Goal: Information Seeking & Learning: Learn about a topic

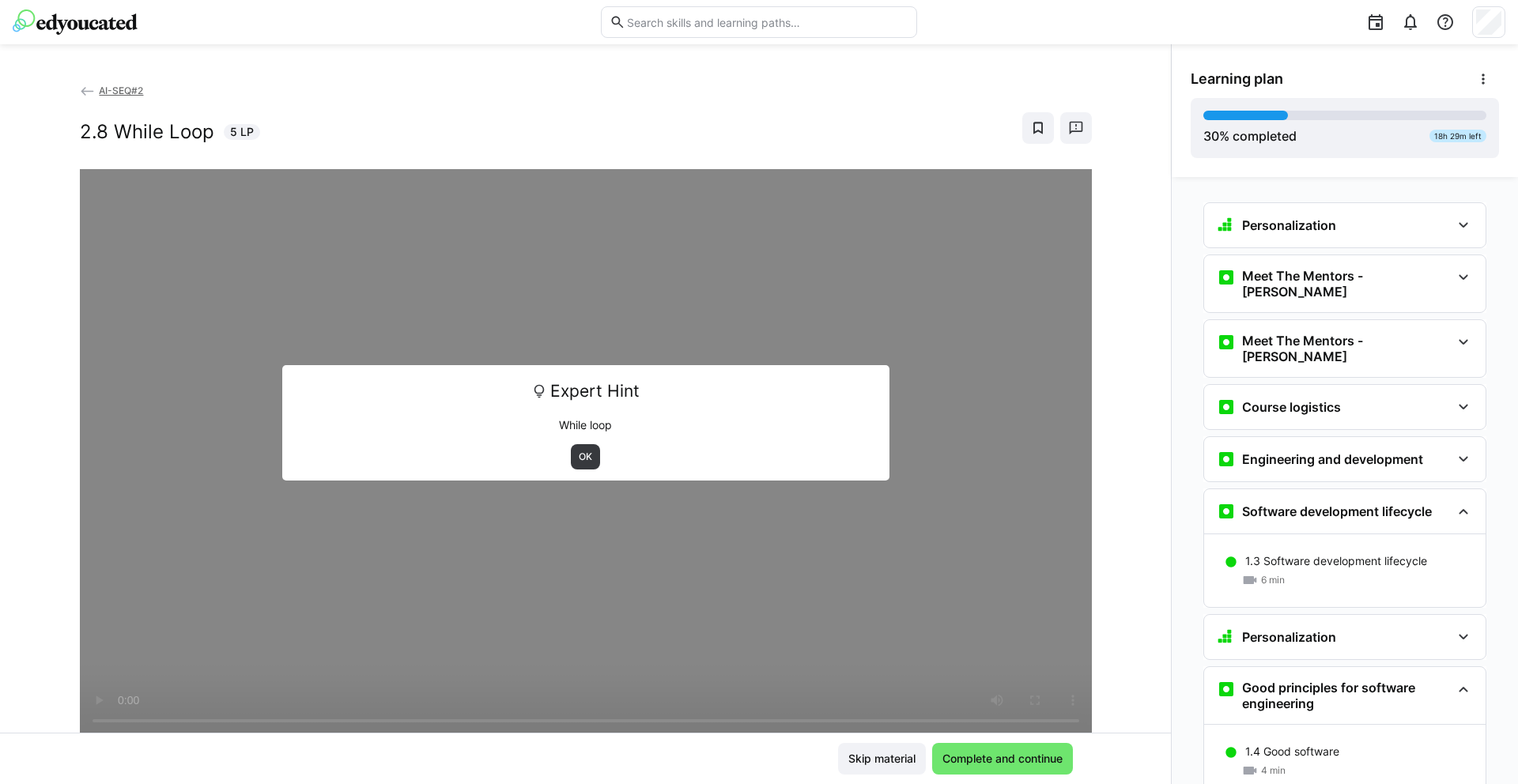
scroll to position [2300, 0]
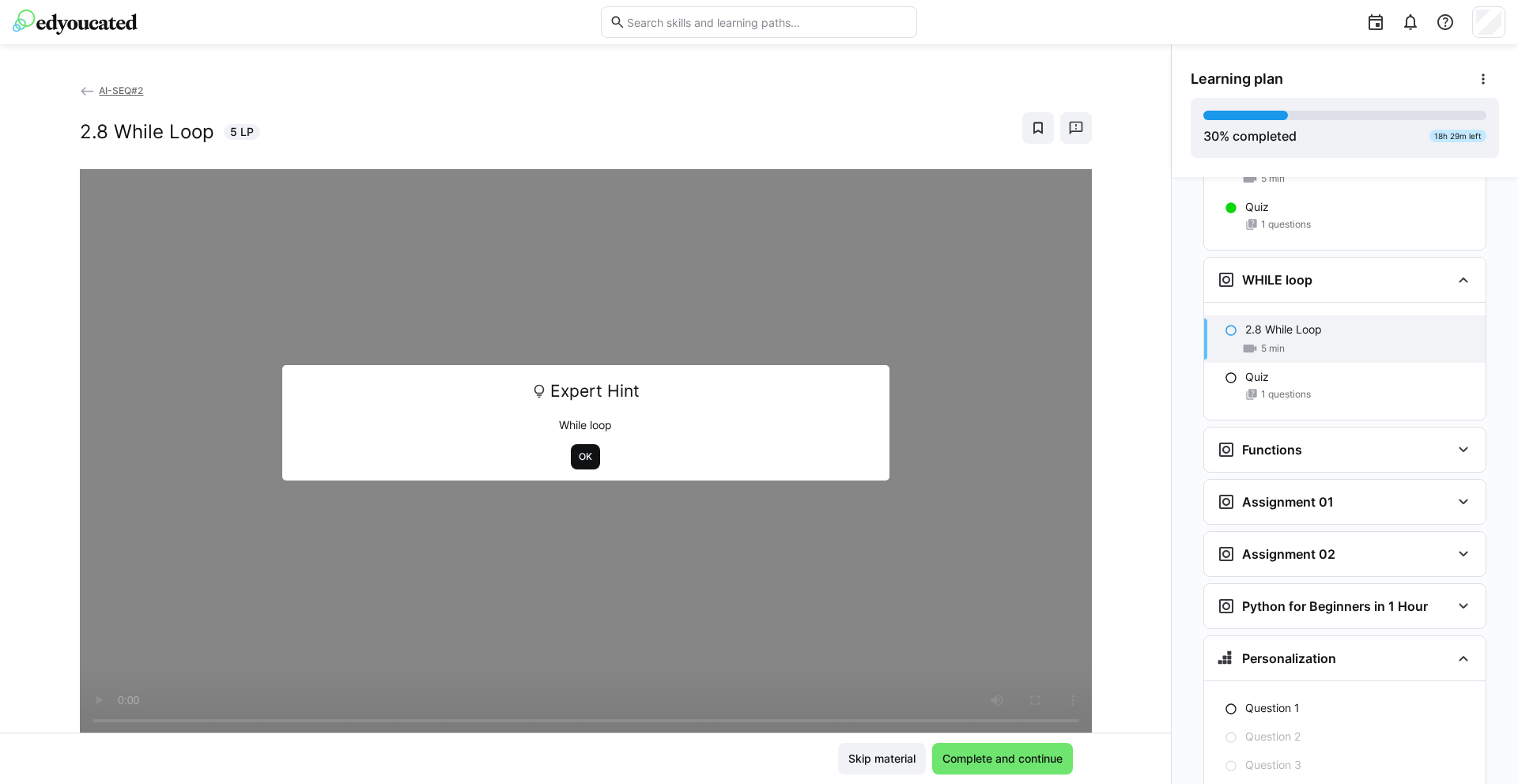
click at [577, 451] on span "OK" at bounding box center [585, 457] width 16 height 13
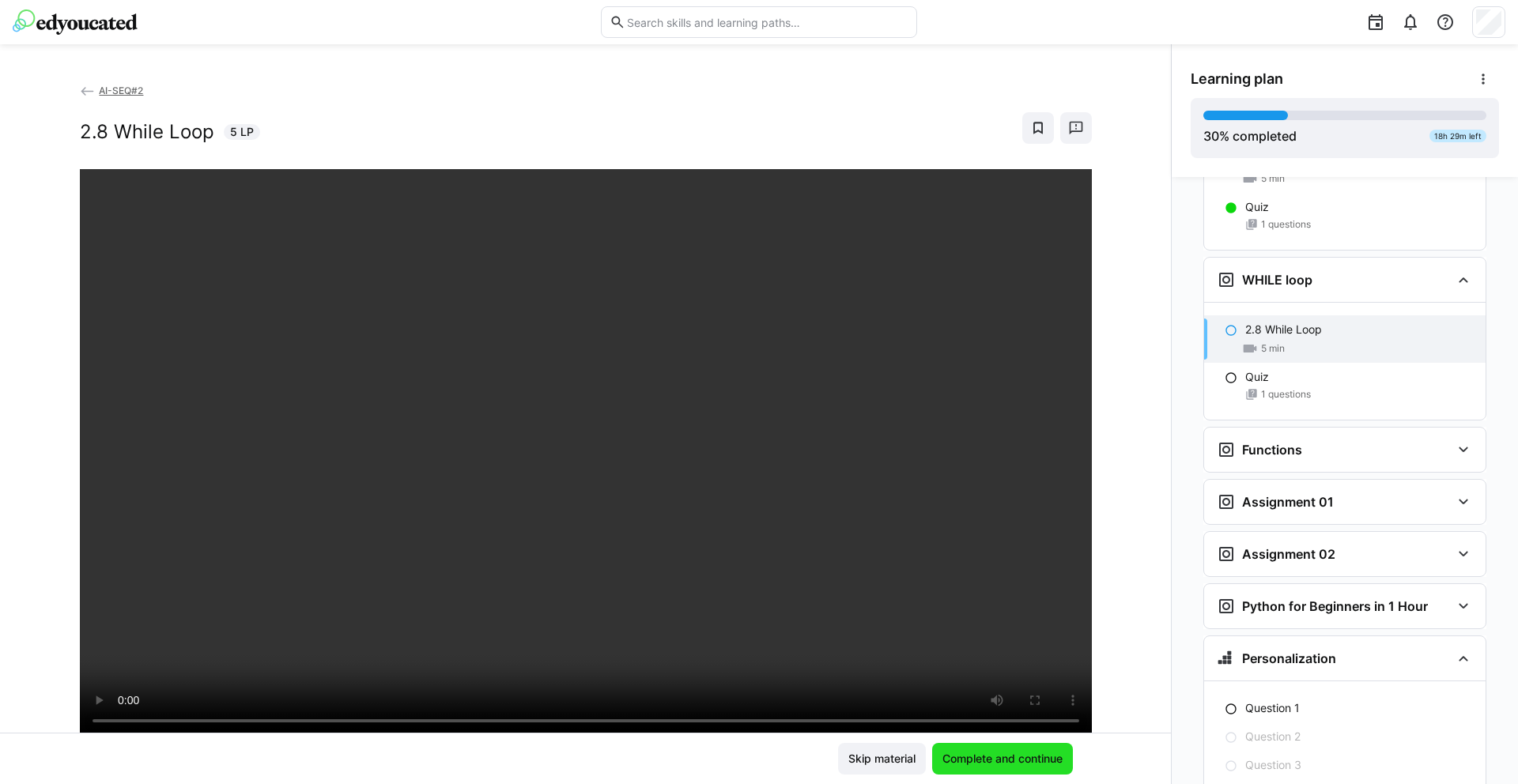
click at [998, 758] on span "Complete and continue" at bounding box center [1002, 758] width 125 height 16
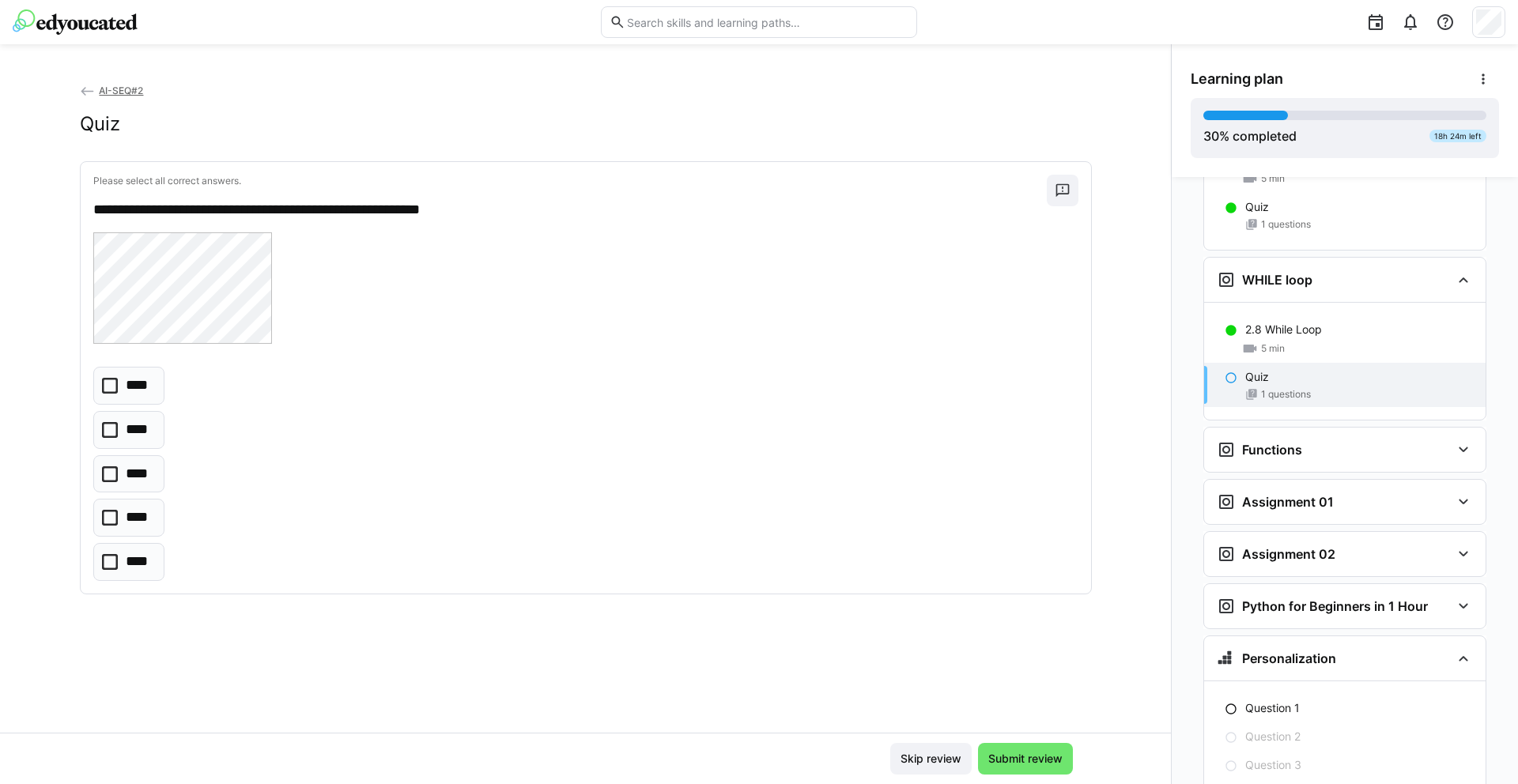
click at [602, 457] on div "**** **** **** **** ****" at bounding box center [586, 473] width 985 height 213
click at [482, 320] on div at bounding box center [586, 290] width 985 height 115
click at [102, 476] on icon at bounding box center [110, 474] width 16 height 16
click at [1042, 751] on span "Submit review" at bounding box center [1025, 758] width 79 height 16
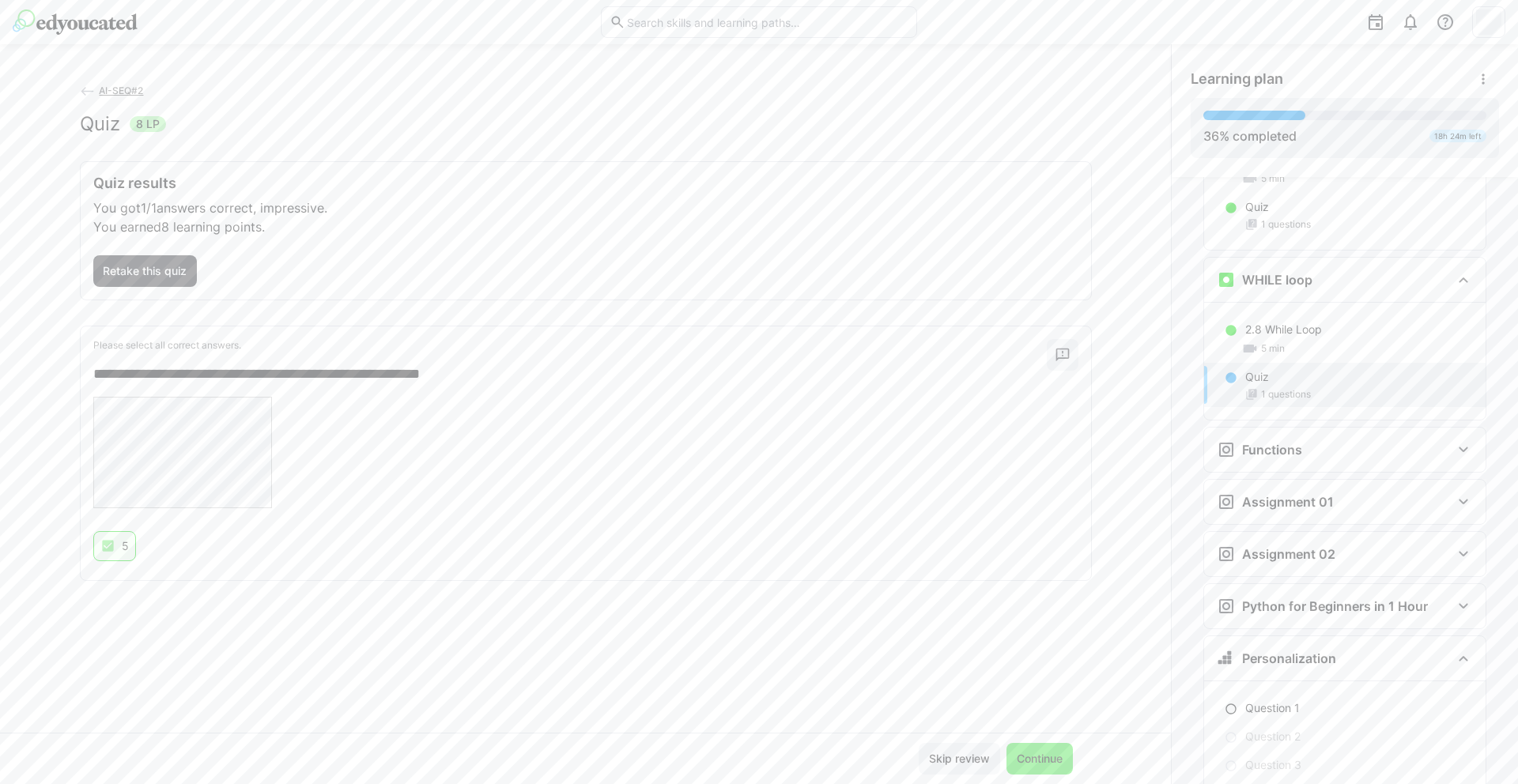
click at [1043, 752] on span "Continue" at bounding box center [1039, 758] width 50 height 16
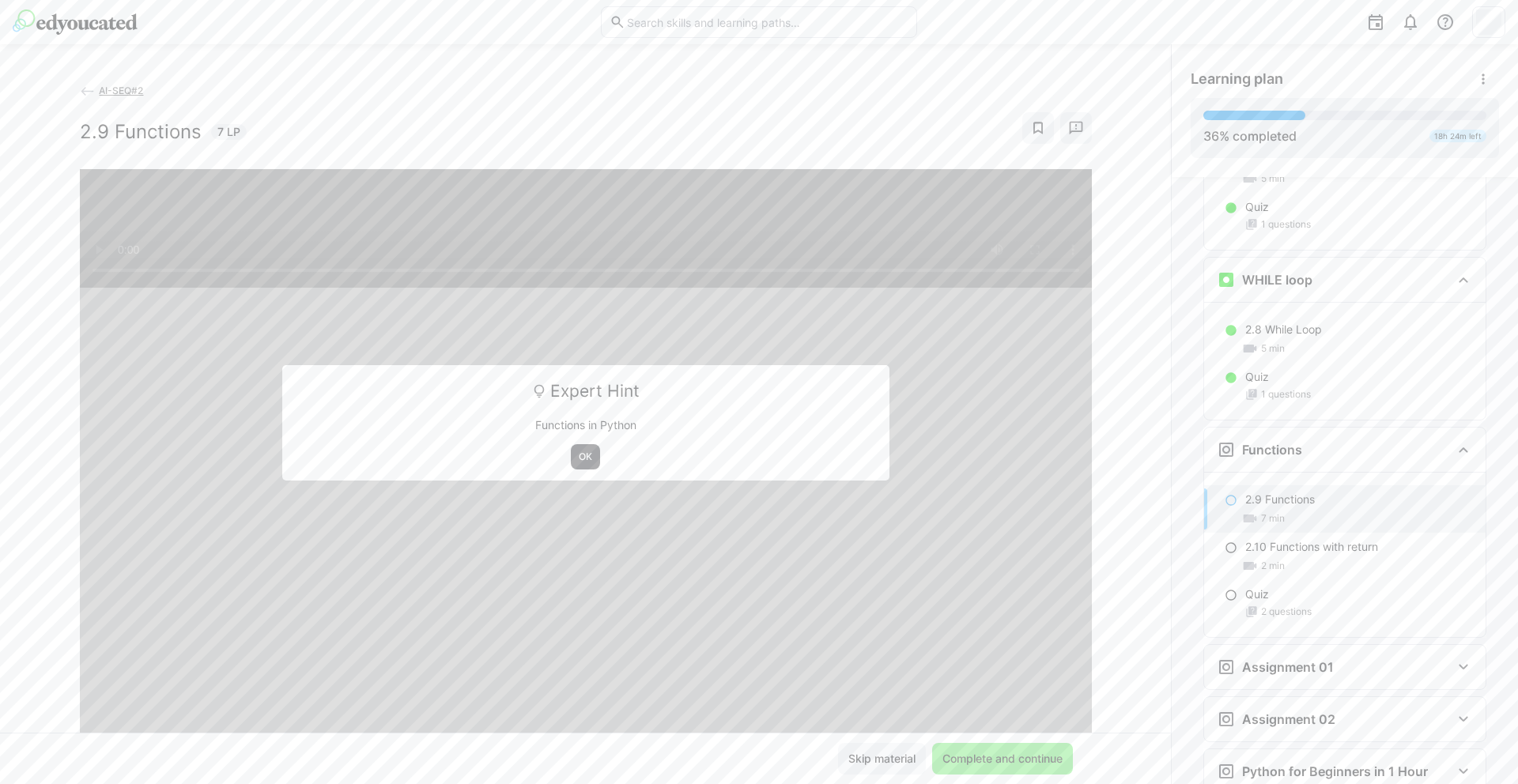
scroll to position [2418, 0]
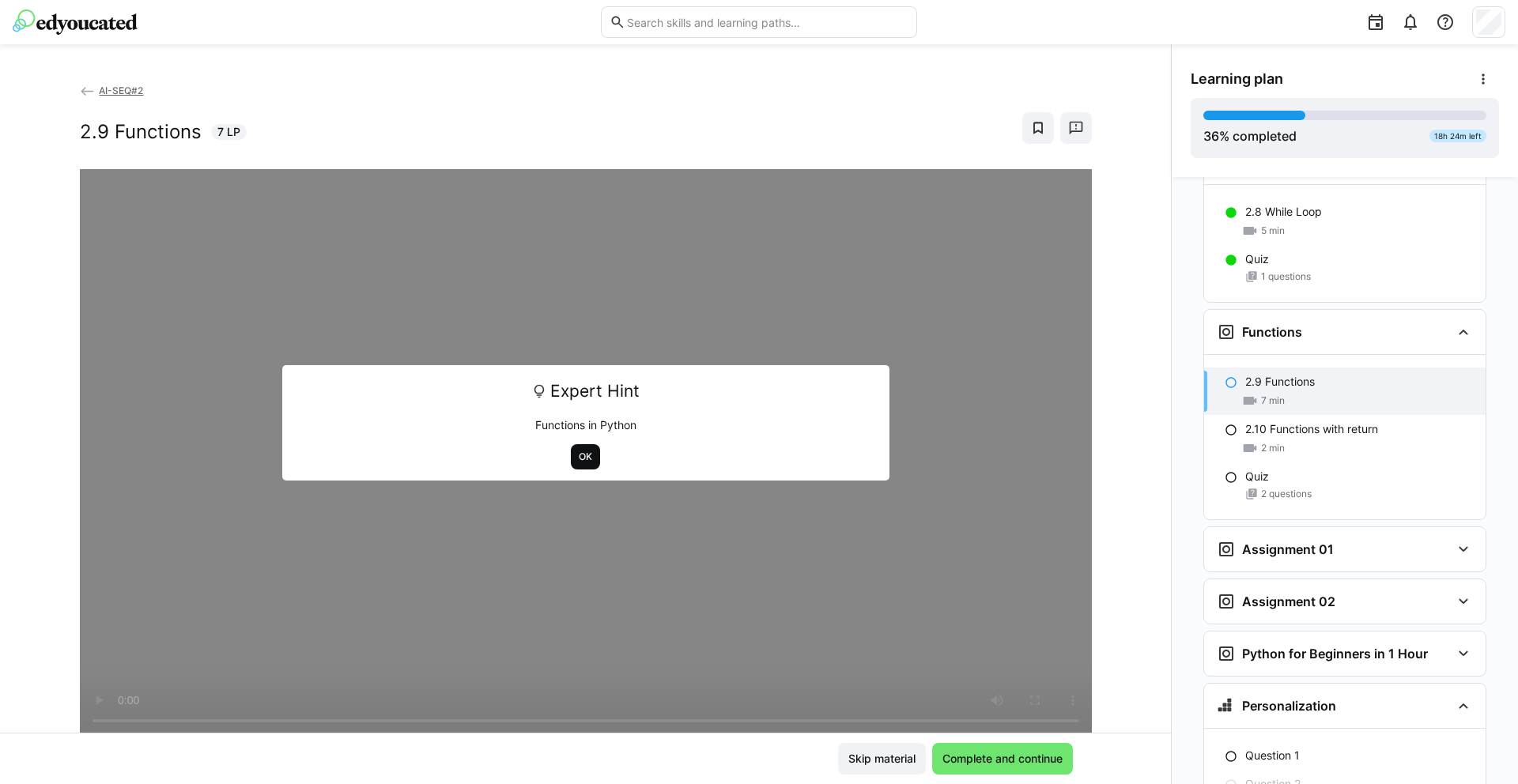
click at [582, 457] on span "OK" at bounding box center [585, 457] width 16 height 13
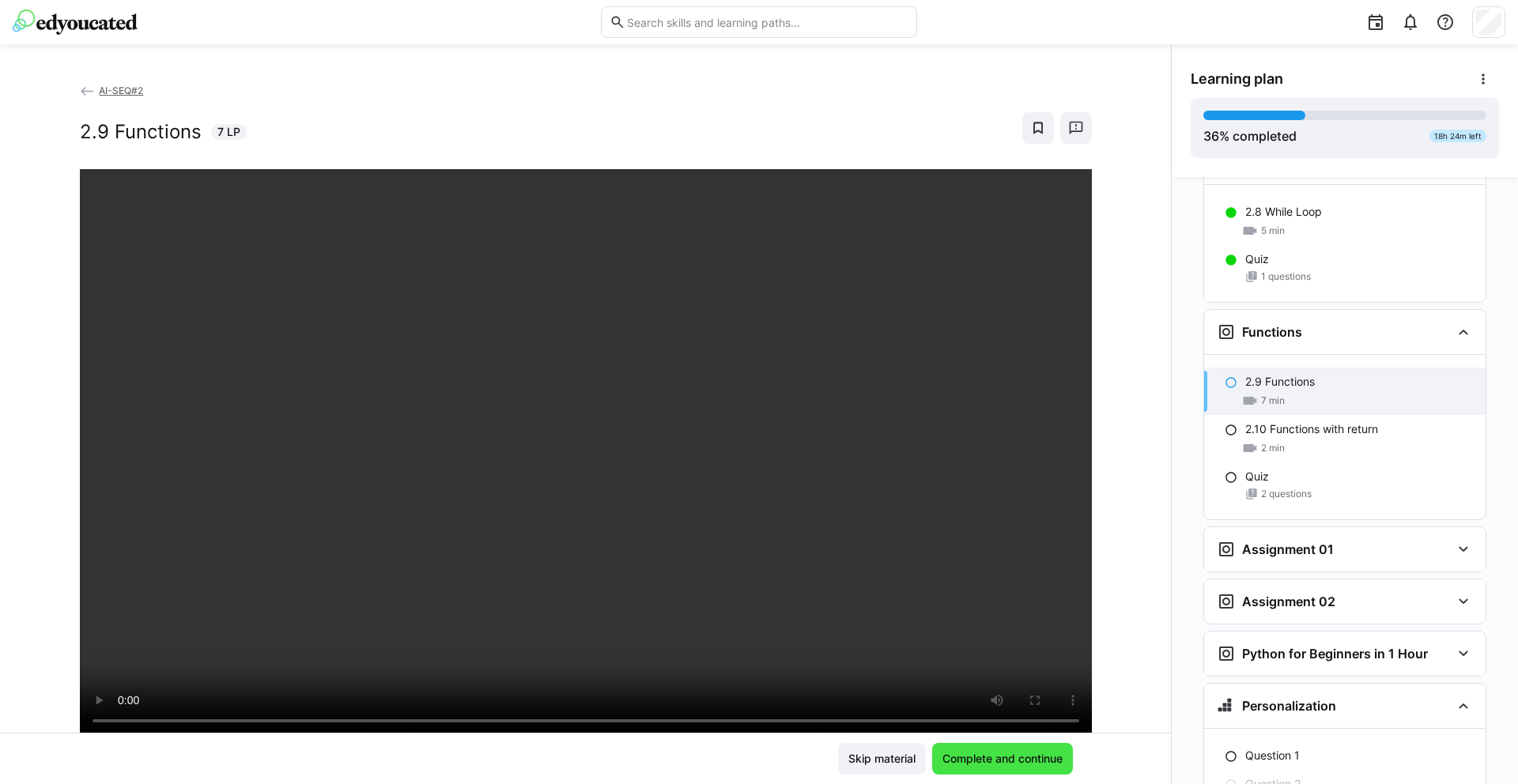
click at [1036, 762] on span "Complete and continue" at bounding box center [1002, 758] width 125 height 16
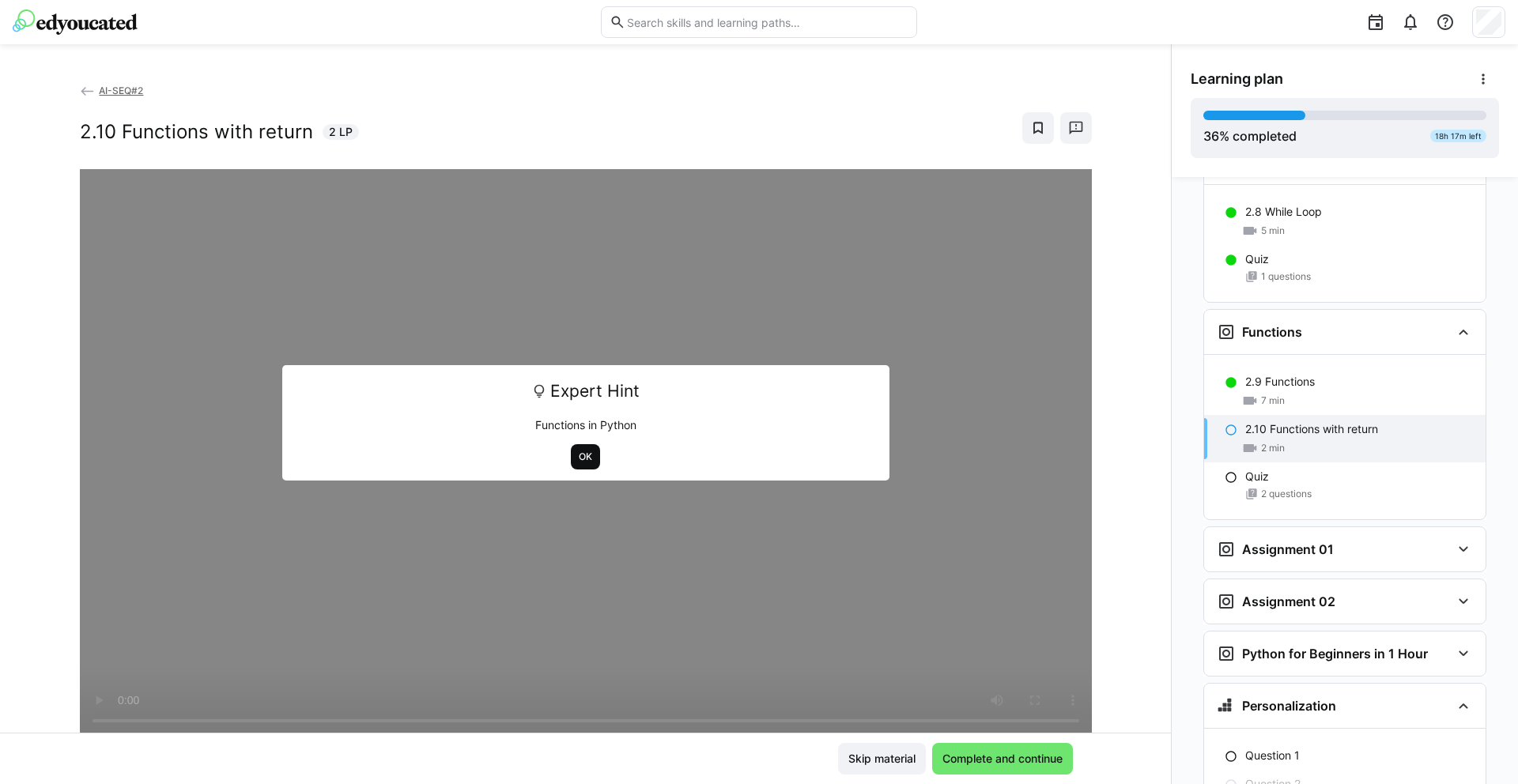
click at [580, 458] on span "OK" at bounding box center [585, 457] width 16 height 13
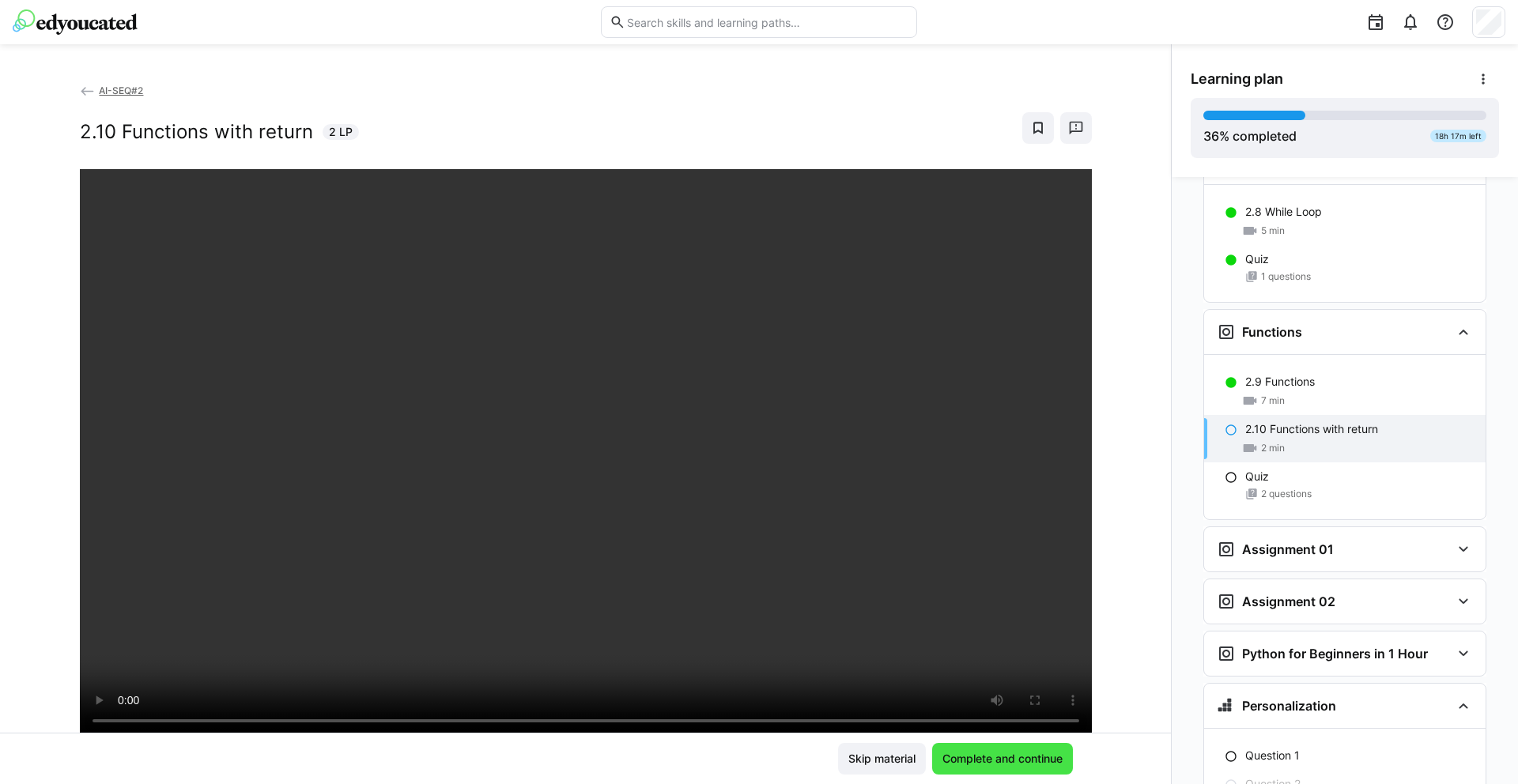
click at [1025, 757] on span "Complete and continue" at bounding box center [1002, 758] width 125 height 16
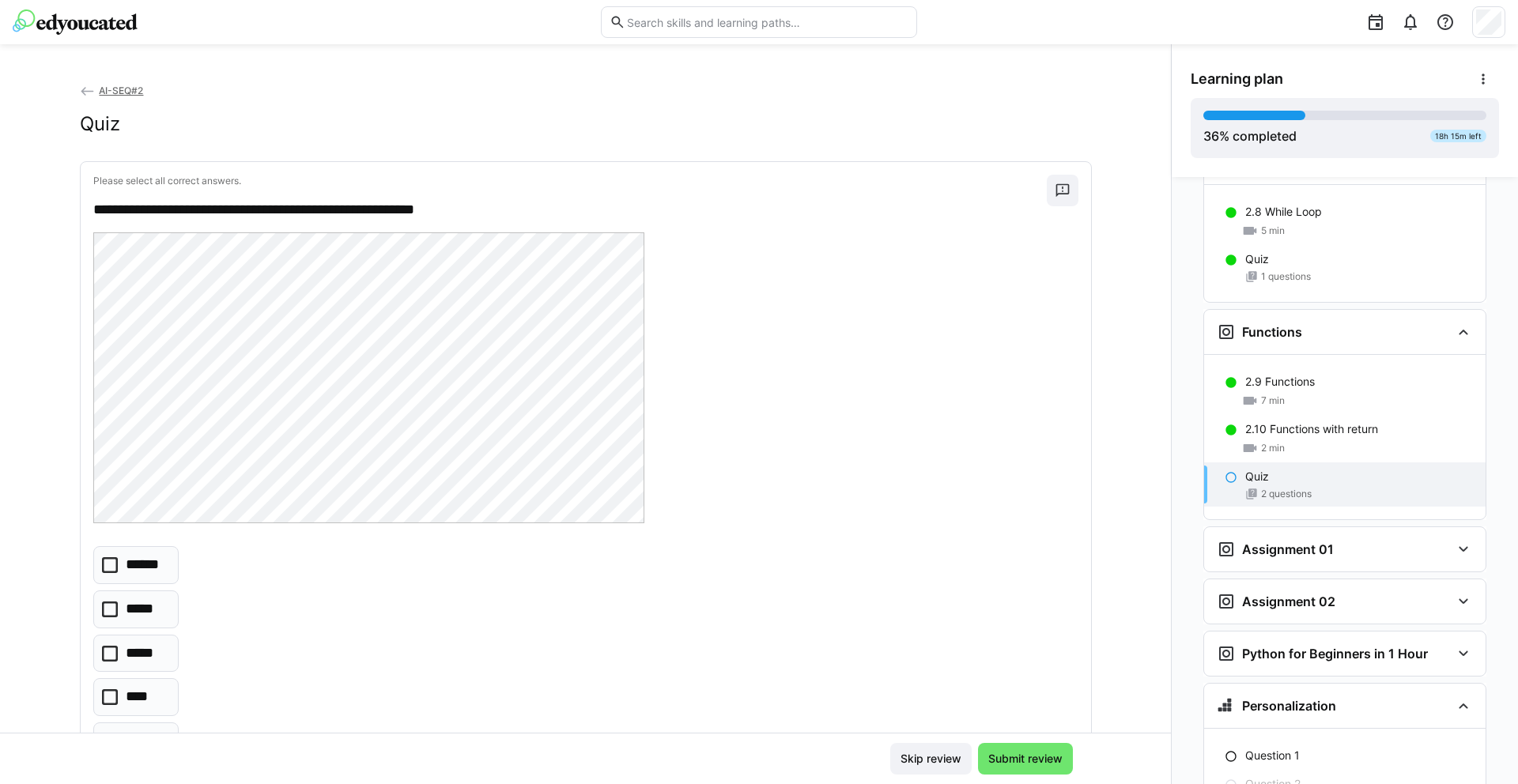
click at [110, 610] on eds-checkbox "*****" at bounding box center [136, 609] width 86 height 38
click at [1010, 754] on span "Submit review" at bounding box center [1025, 758] width 79 height 16
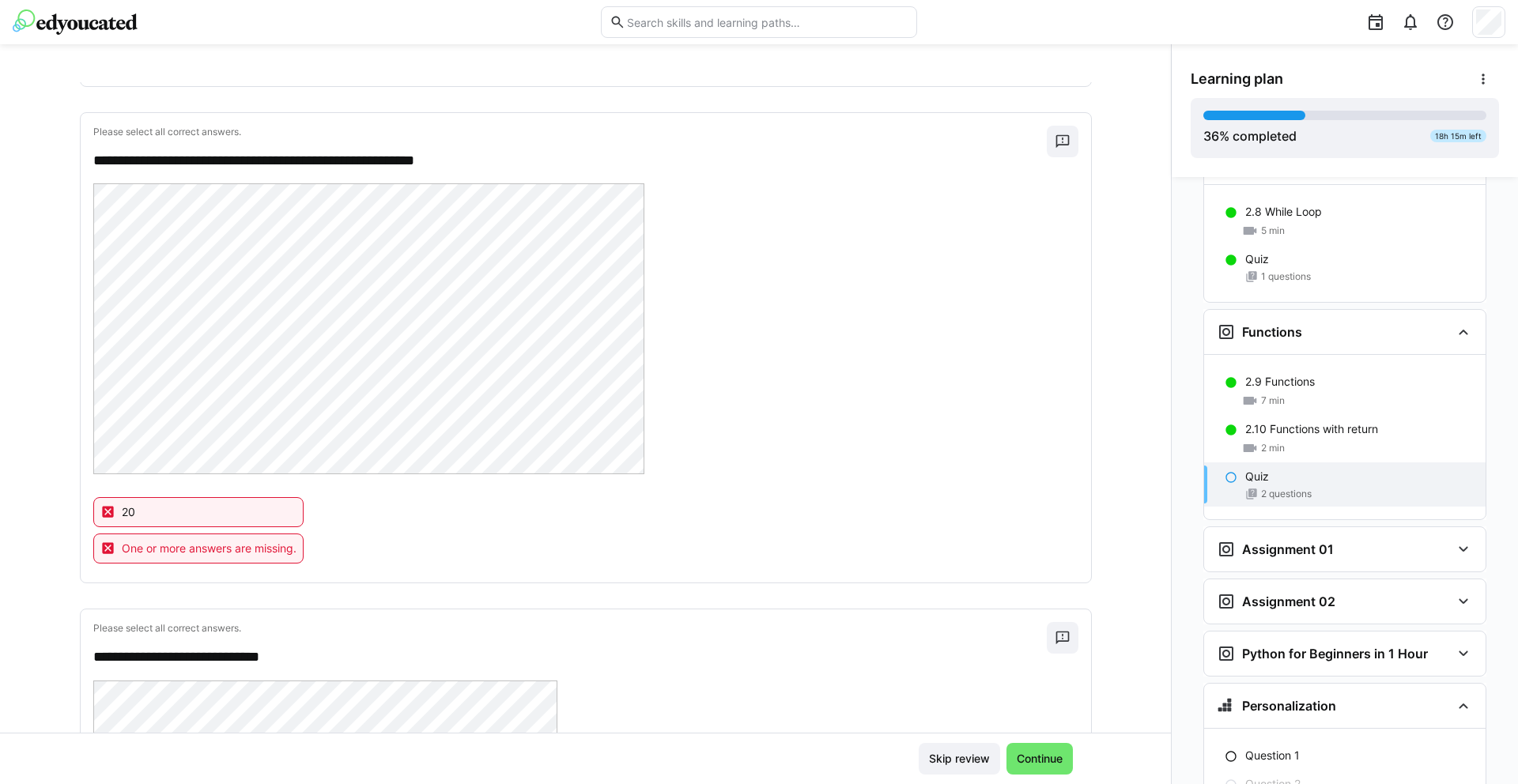
scroll to position [14, 0]
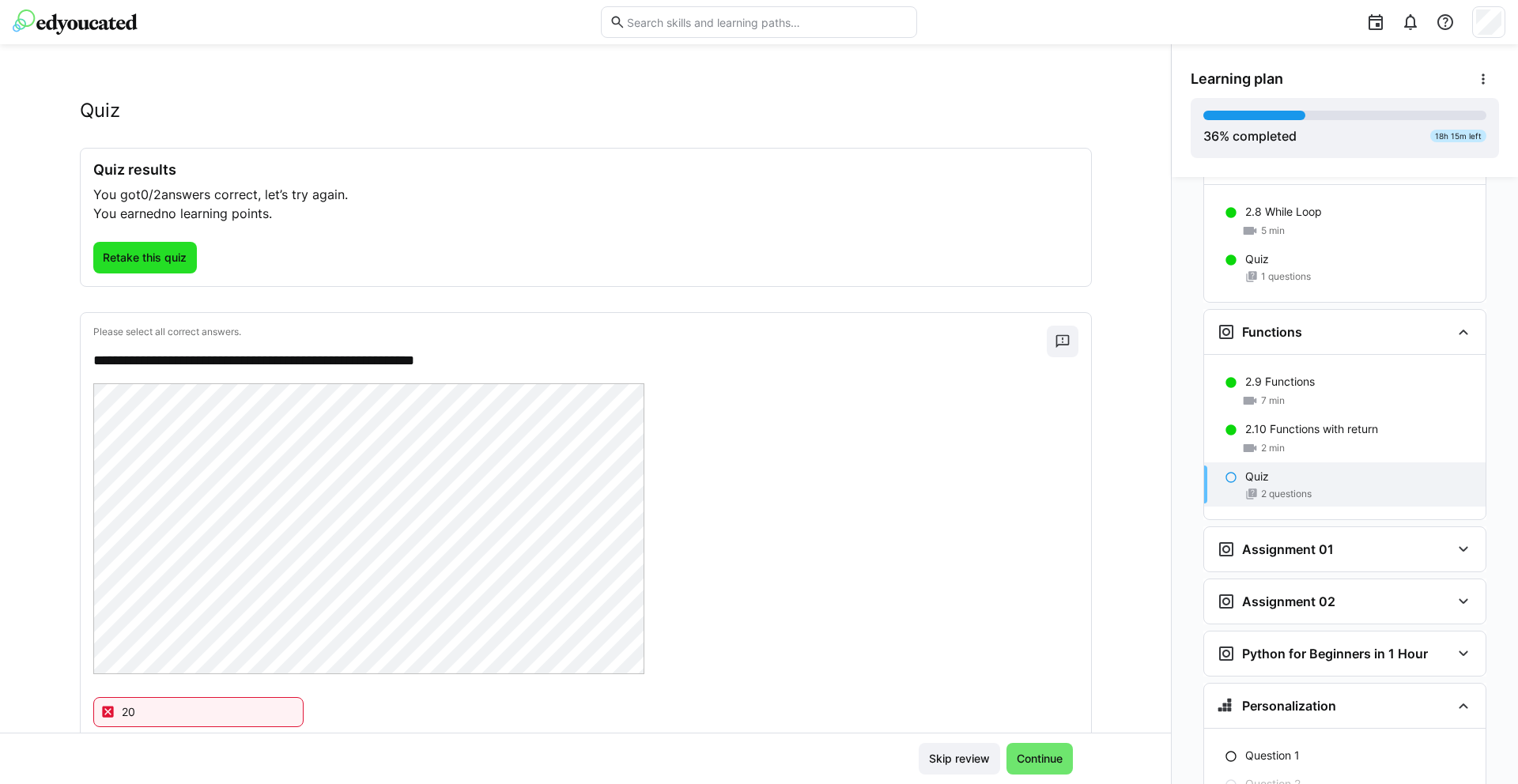
click at [152, 262] on span "Retake this quiz" at bounding box center [145, 257] width 89 height 16
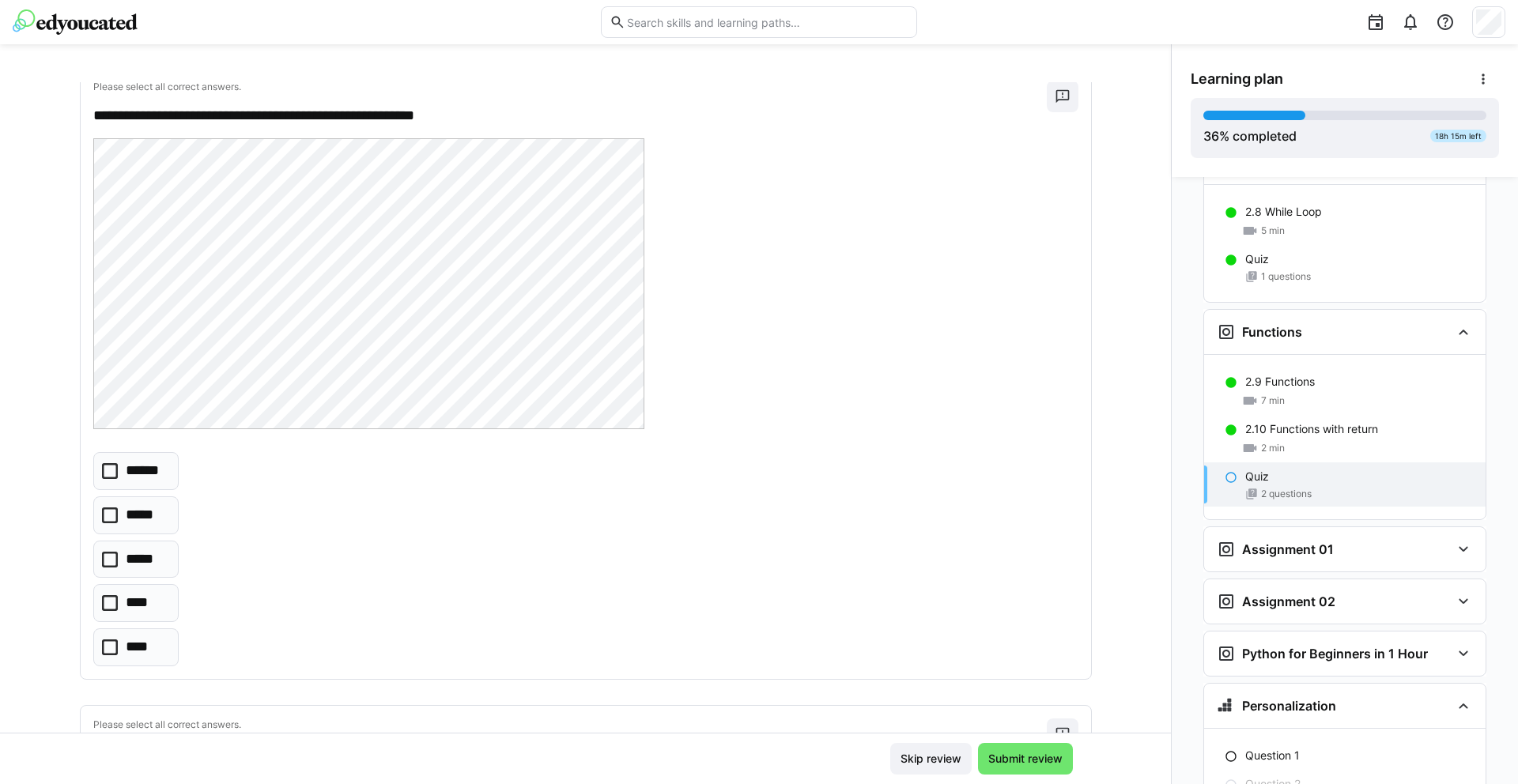
scroll to position [95, 0]
click at [104, 475] on icon at bounding box center [110, 470] width 16 height 16
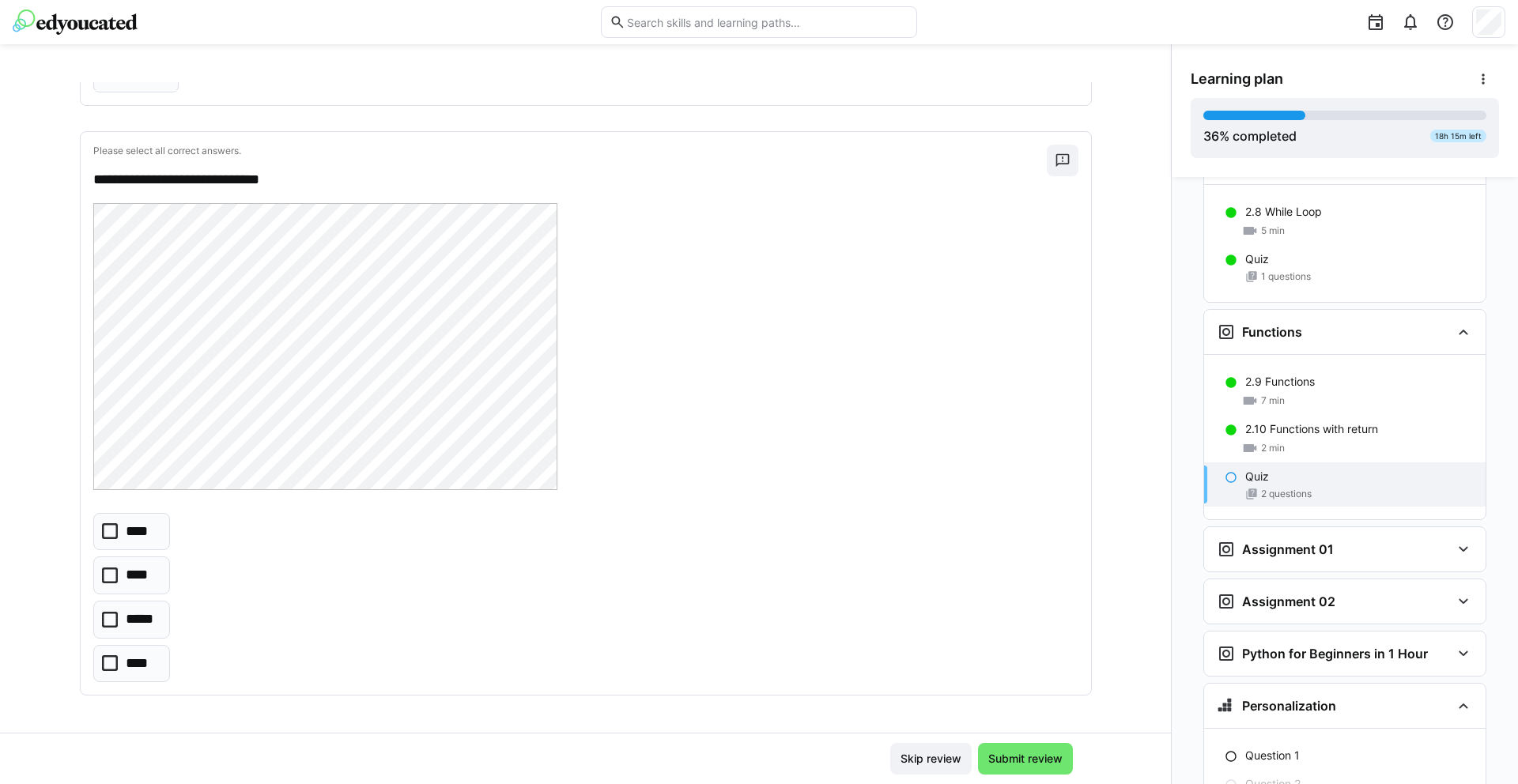
scroll to position [670, 0]
click at [102, 619] on icon at bounding box center [110, 619] width 16 height 16
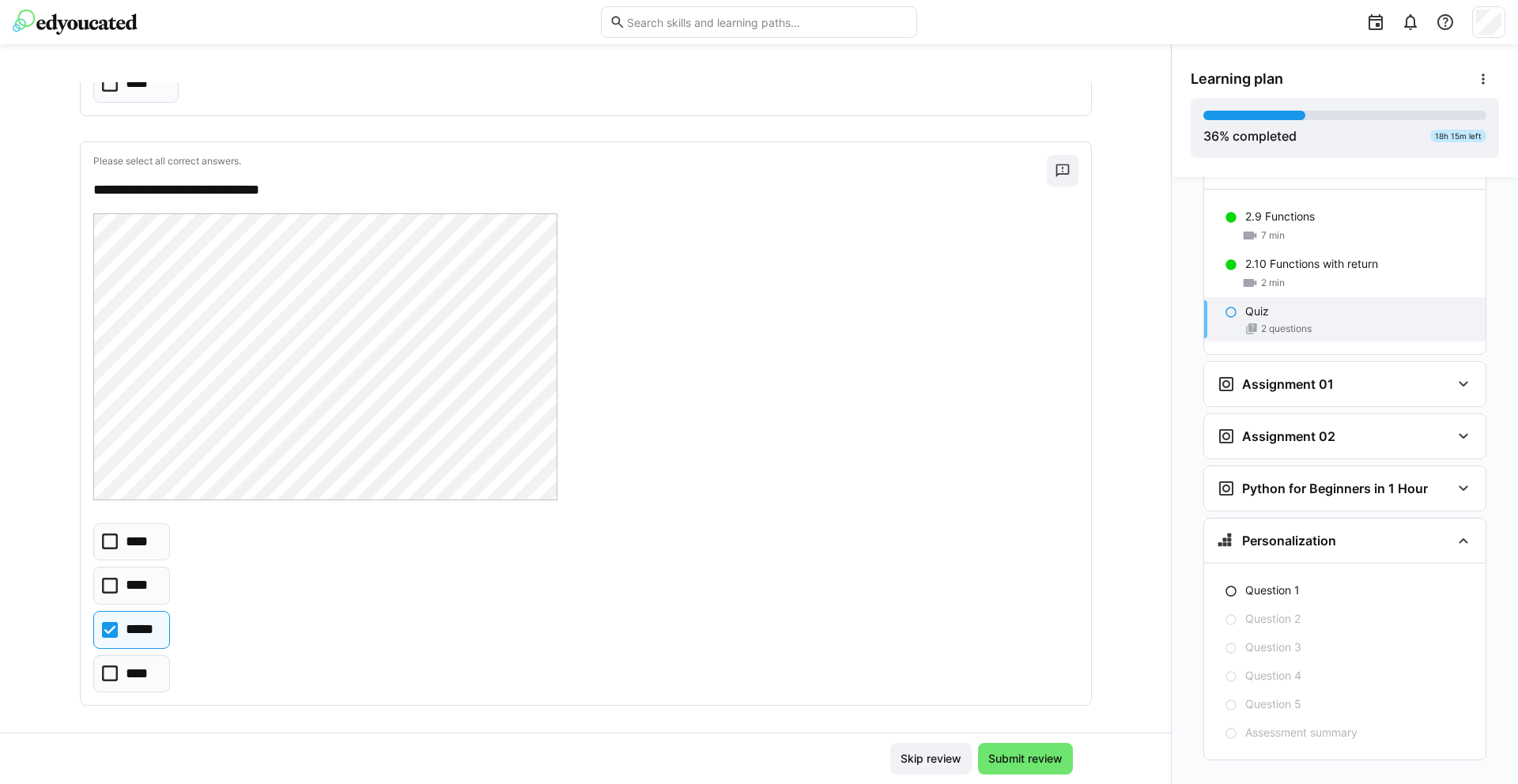
scroll to position [659, 0]
click at [148, 535] on eds-checkbox "****" at bounding box center [131, 541] width 78 height 38
click at [102, 636] on icon at bounding box center [110, 629] width 16 height 16
click at [1019, 752] on span "Submit review" at bounding box center [1025, 758] width 79 height 16
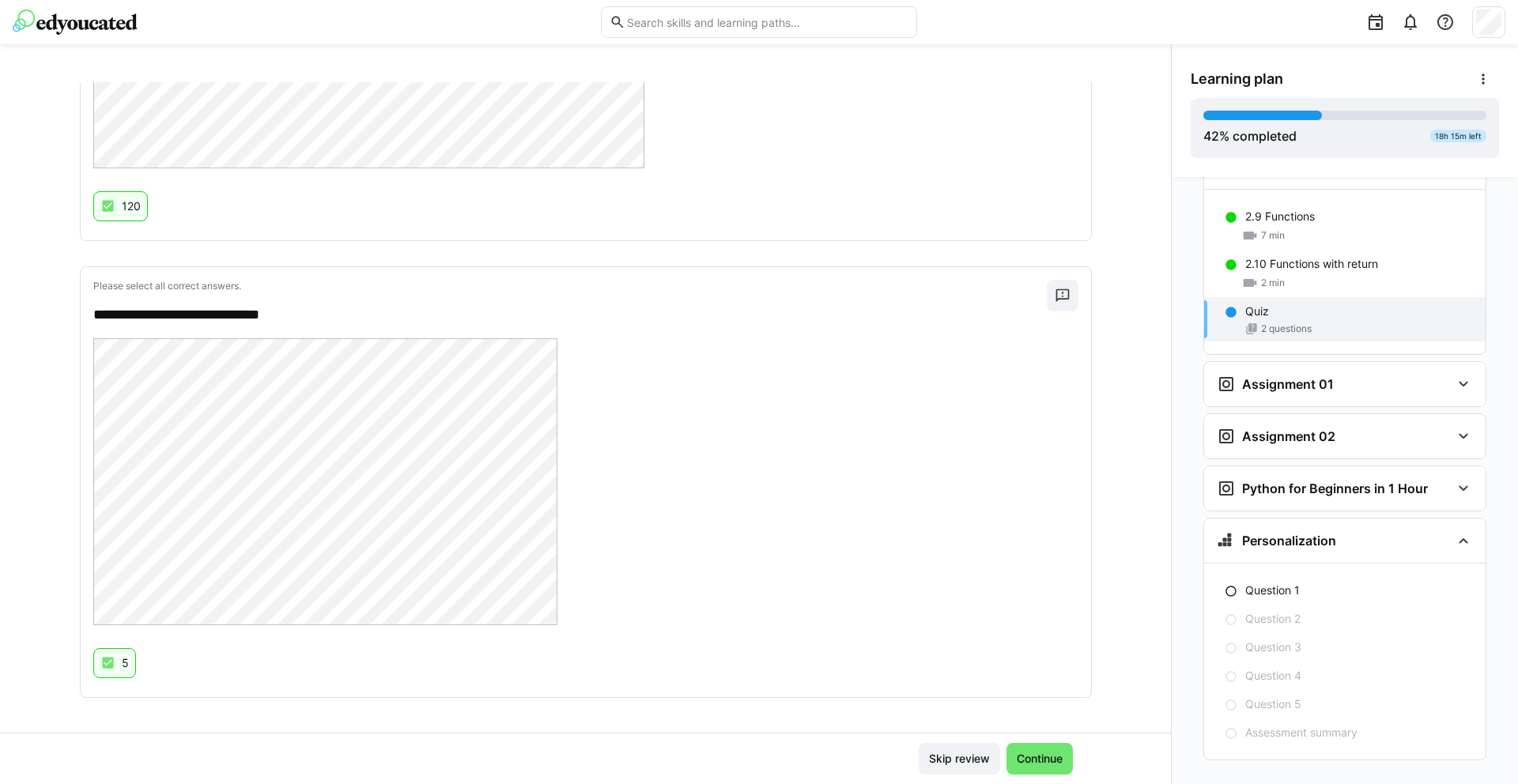
scroll to position [522, 0]
drag, startPoint x: 259, startPoint y: 310, endPoint x: 269, endPoint y: 309, distance: 10.0
click at [269, 309] on p "**********" at bounding box center [569, 312] width 954 height 20
click at [801, 423] on div at bounding box center [586, 480] width 985 height 291
click at [1014, 758] on span "Continue" at bounding box center [1039, 758] width 50 height 16
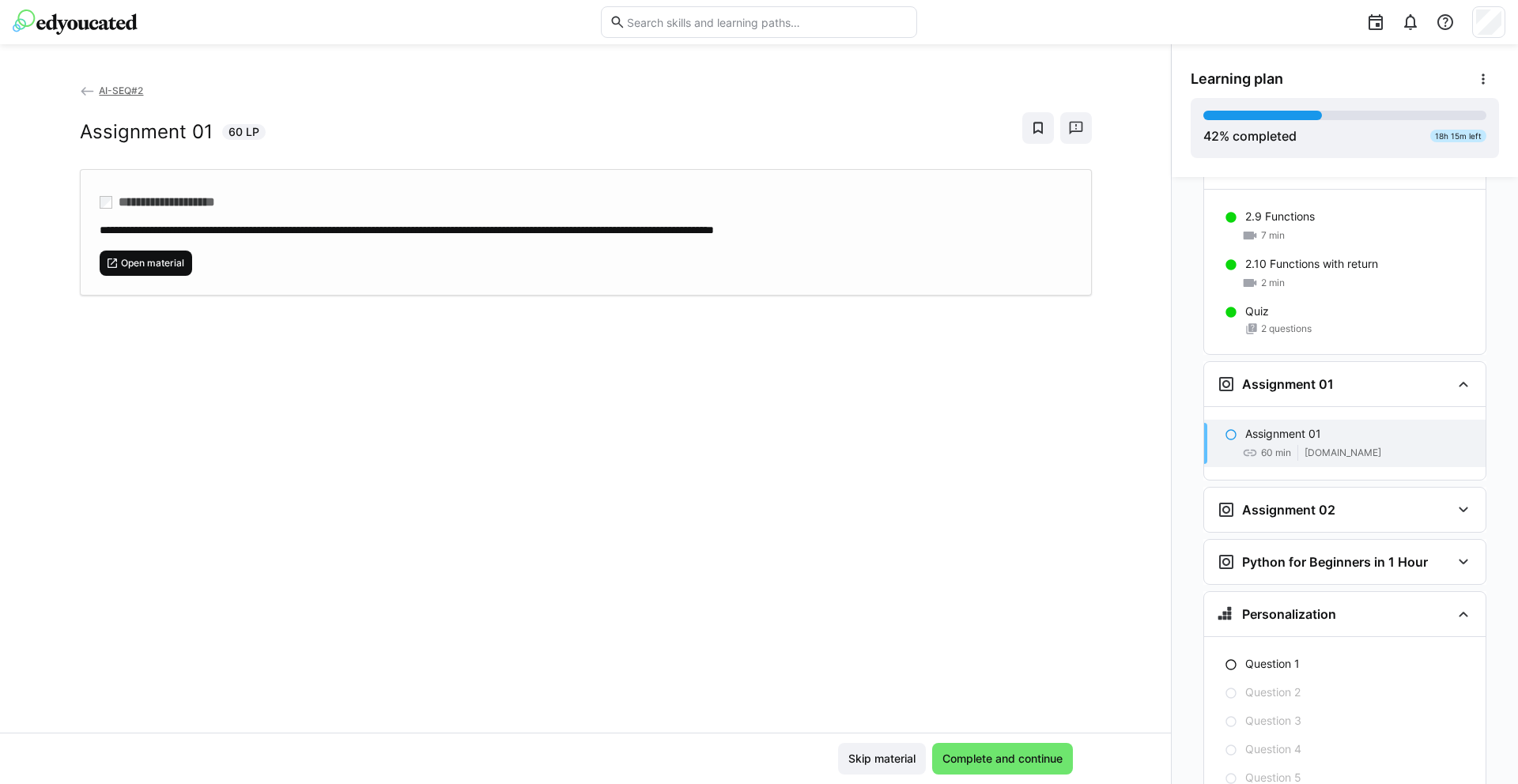
click at [161, 268] on span "Open material" at bounding box center [146, 263] width 93 height 26
